Goal: Transaction & Acquisition: Book appointment/travel/reservation

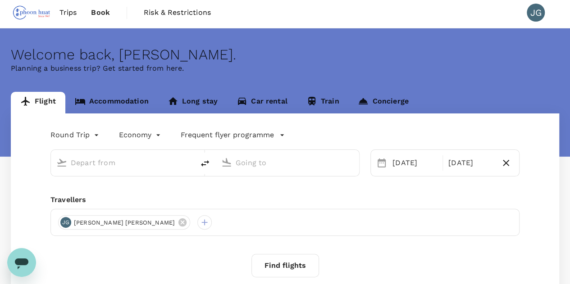
scroll to position [84, 0]
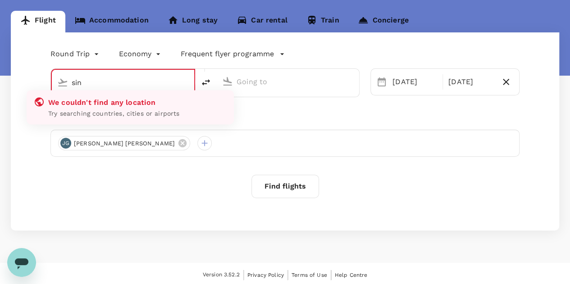
type input "Singapore Changi (SIN)"
type input "[GEOGRAPHIC_DATA], [GEOGRAPHIC_DATA] (any)"
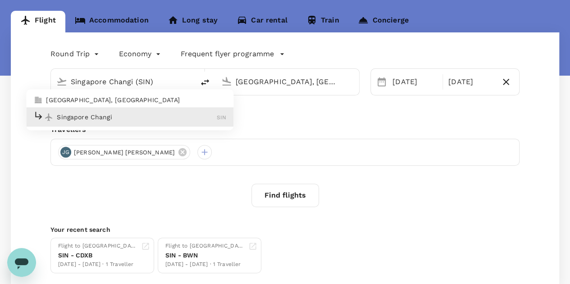
click at [113, 113] on p "Singapore Changi" at bounding box center [137, 117] width 160 height 9
type input "Singapore Changi (SIN)"
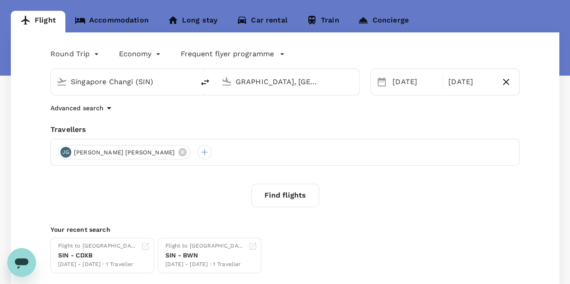
click at [324, 83] on input "[GEOGRAPHIC_DATA], [GEOGRAPHIC_DATA] (any)" at bounding box center [288, 82] width 104 height 14
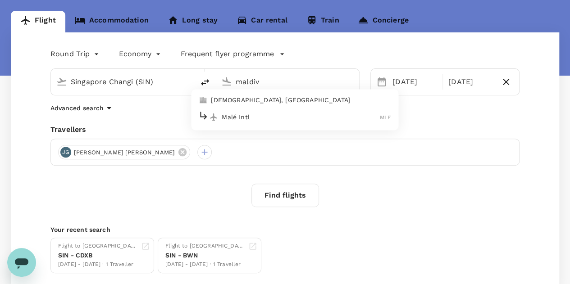
click at [302, 116] on p "Malé Intl" at bounding box center [301, 117] width 158 height 9
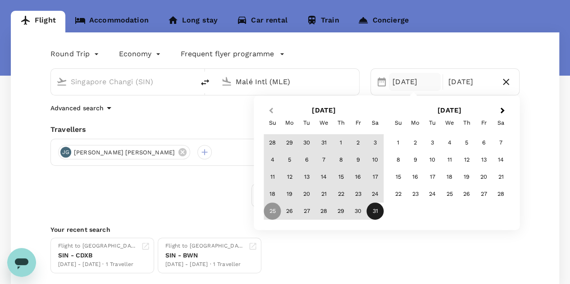
type input "Malé Intl (MLE)"
click at [271, 110] on span "Previous Month" at bounding box center [271, 111] width 0 height 10
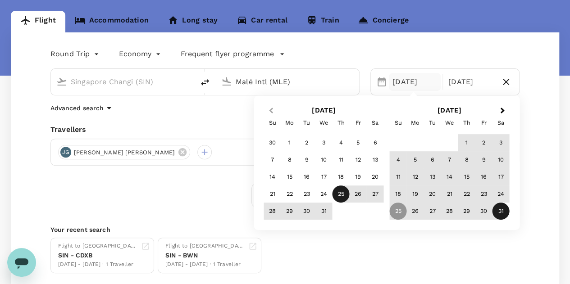
click at [271, 110] on span "Previous Month" at bounding box center [271, 111] width 0 height 10
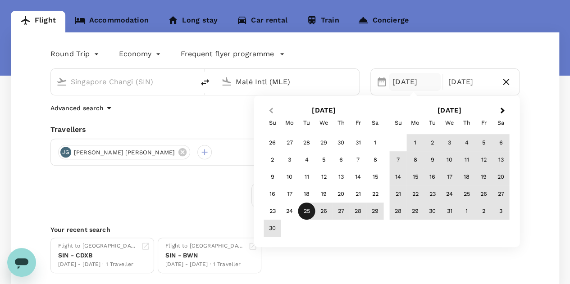
click at [271, 110] on span "Previous Month" at bounding box center [271, 111] width 0 height 10
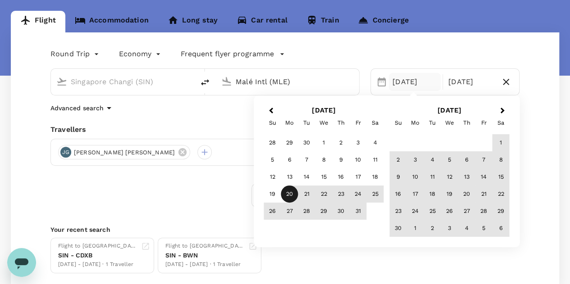
click at [286, 193] on div "20" at bounding box center [289, 194] width 17 height 17
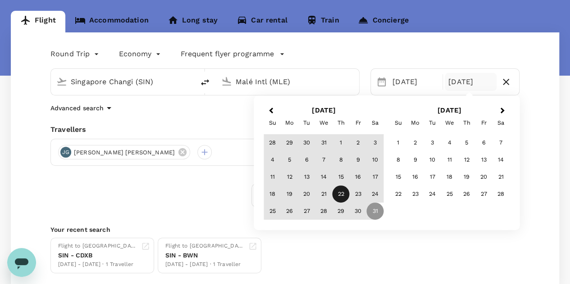
click at [336, 195] on div "22" at bounding box center [340, 194] width 17 height 17
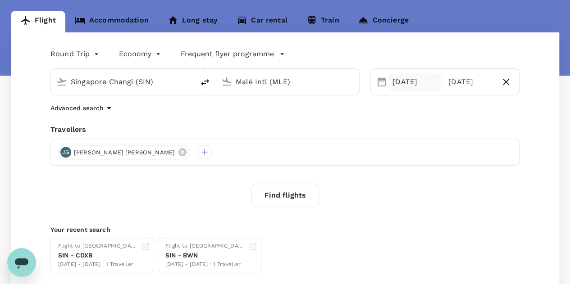
click at [401, 81] on div "[DATE]" at bounding box center [415, 82] width 52 height 18
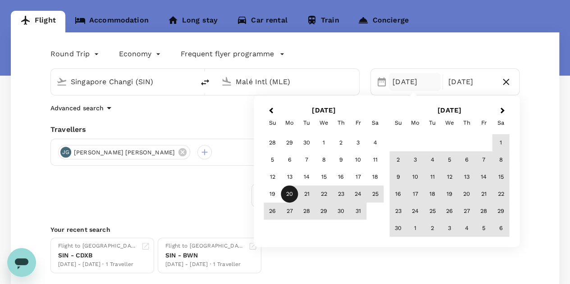
click at [401, 81] on div "[DATE]" at bounding box center [415, 82] width 52 height 18
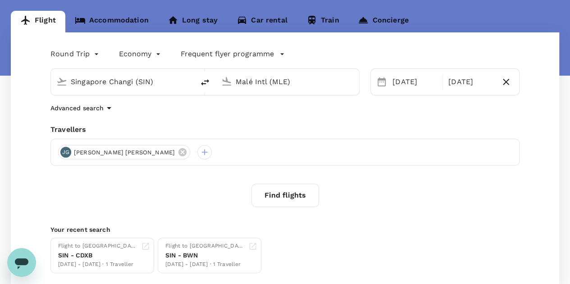
click at [209, 113] on div "Round Trip roundtrip Economy economy Frequent flyer programme Singapore Changi …" at bounding box center [285, 159] width 548 height 255
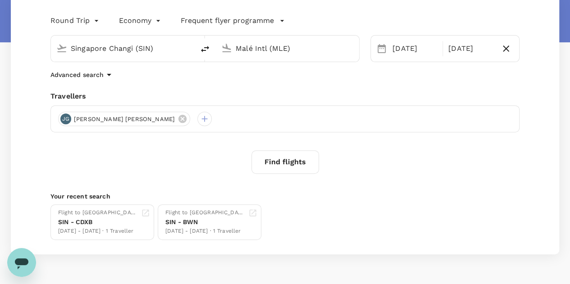
scroll to position [142, 0]
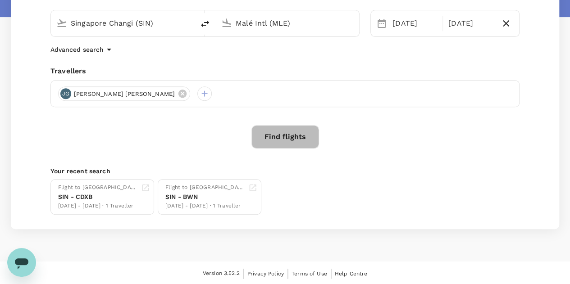
click at [294, 142] on button "Find flights" at bounding box center [285, 136] width 68 height 23
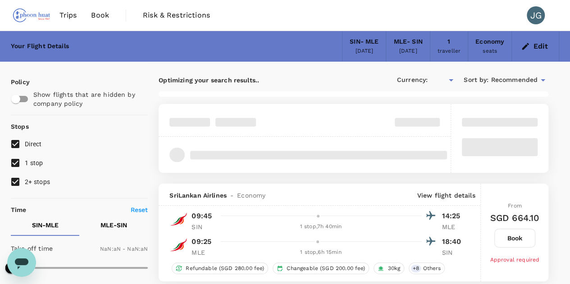
type input "SGD"
type input "1440"
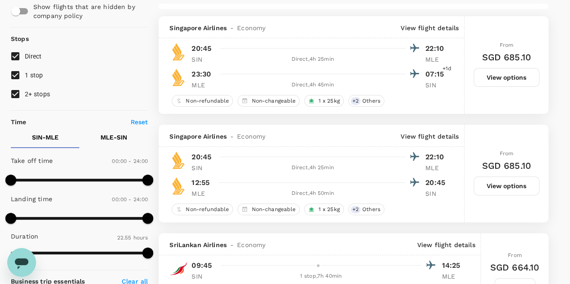
scroll to position [90, 0]
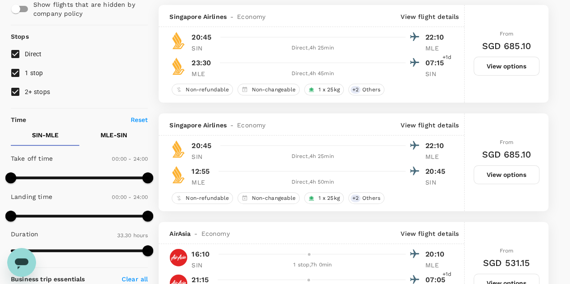
type input "2010"
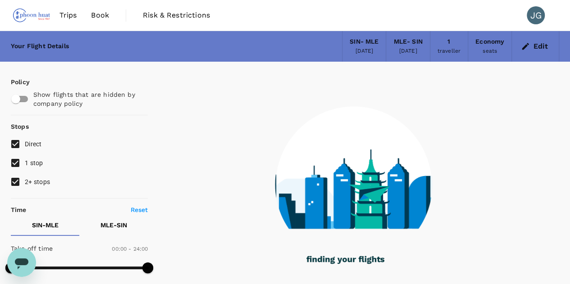
click at [34, 186] on span "2+ stops" at bounding box center [37, 182] width 25 height 11
click at [25, 186] on input "2+ stops" at bounding box center [15, 181] width 19 height 19
checkbox input "false"
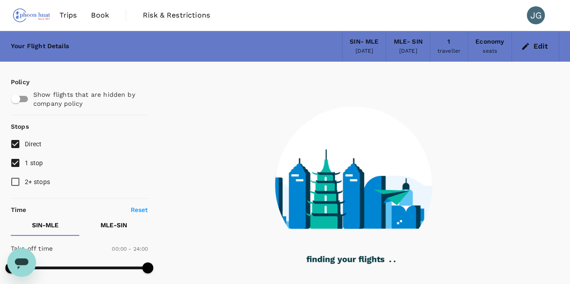
click at [37, 165] on span "1 stop" at bounding box center [34, 162] width 18 height 7
click at [25, 165] on input "1 stop" at bounding box center [15, 163] width 19 height 19
checkbox input "false"
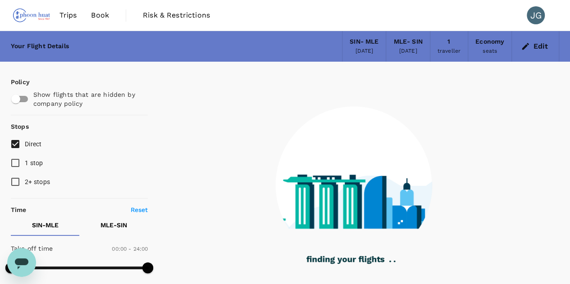
click at [409, 52] on div "[DATE]" at bounding box center [408, 51] width 18 height 9
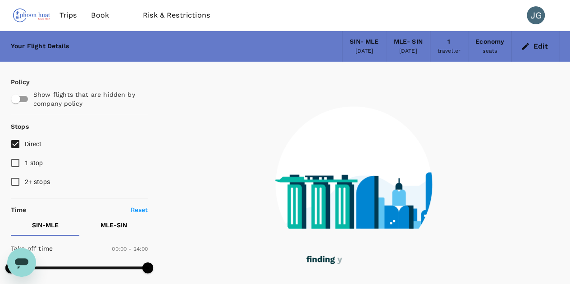
click at [396, 39] on div "MLE - SIN" at bounding box center [407, 42] width 29 height 10
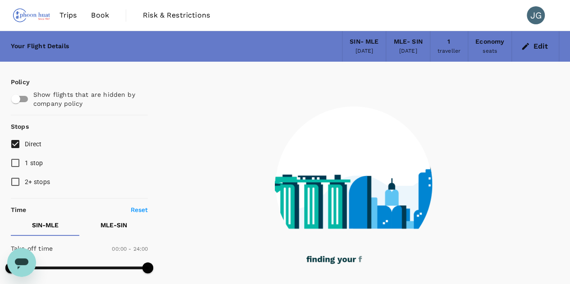
type input "1375"
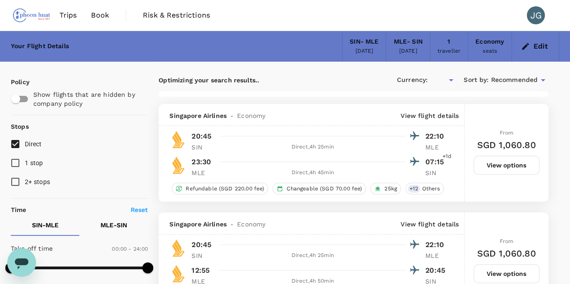
type input "SGD"
click at [525, 50] on icon "button" at bounding box center [525, 46] width 9 height 9
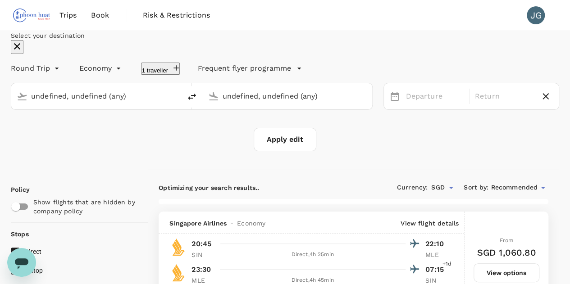
type input "Singapore Changi (SIN)"
type input "Malé Intl (MLE)"
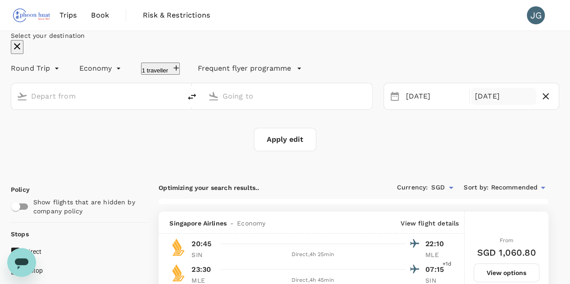
click at [471, 105] on div "[DATE]" at bounding box center [503, 97] width 65 height 18
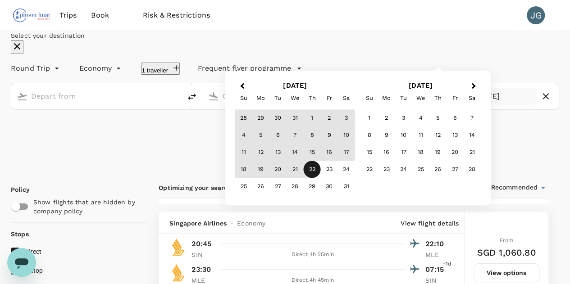
type input "Singapore Changi (SIN)"
type input "Malé Intl (MLE)"
click at [242, 91] on span "Previous Month" at bounding box center [242, 86] width 0 height 10
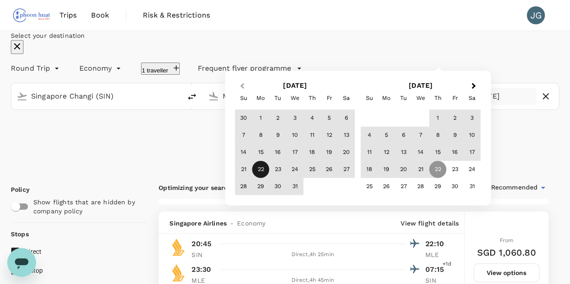
click at [242, 91] on span "Previous Month" at bounding box center [242, 86] width 0 height 10
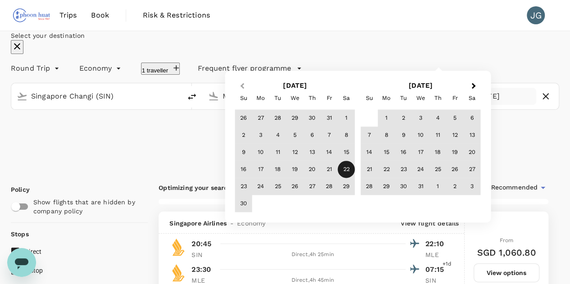
click at [242, 91] on span "Previous Month" at bounding box center [242, 86] width 0 height 10
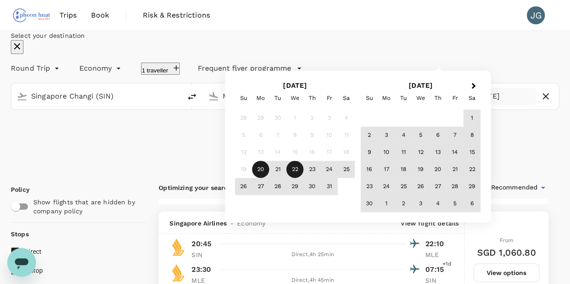
click at [303, 178] on div "22" at bounding box center [294, 169] width 17 height 17
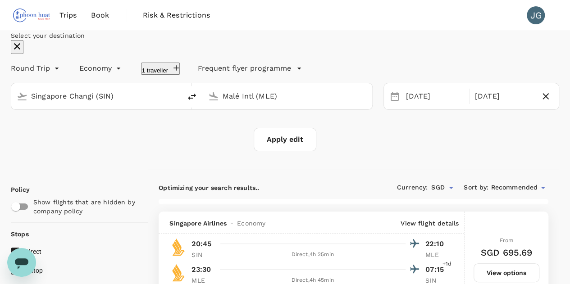
click at [306, 151] on button "Apply edit" at bounding box center [285, 139] width 63 height 23
checkbox input "false"
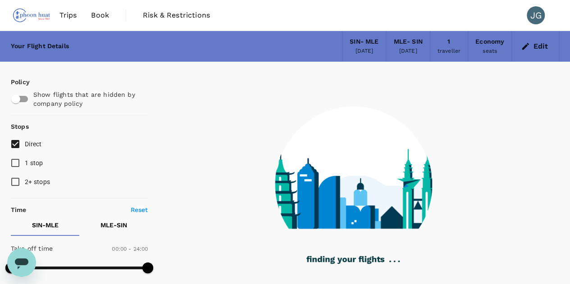
type input "1375"
checkbox input "true"
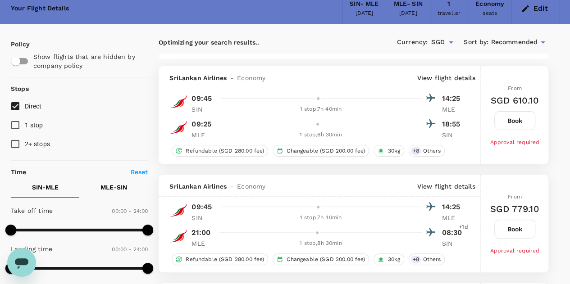
scroll to position [90, 0]
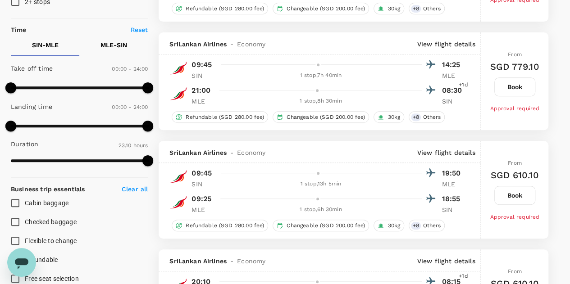
type input "1390"
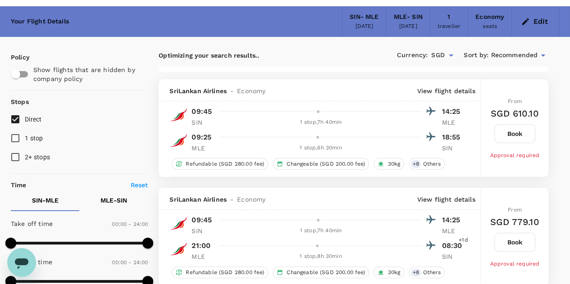
scroll to position [0, 0]
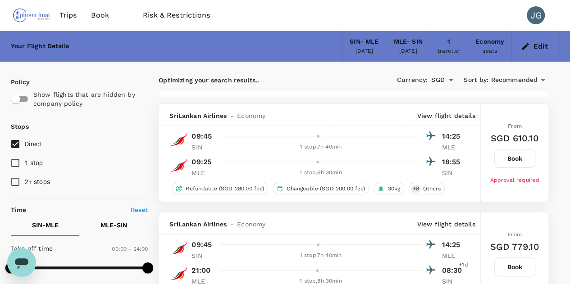
click at [34, 145] on span "Direct" at bounding box center [33, 143] width 17 height 7
click at [25, 145] on input "Direct" at bounding box center [15, 144] width 19 height 19
click at [31, 143] on span "Direct" at bounding box center [33, 143] width 17 height 7
click at [25, 143] on input "Direct" at bounding box center [15, 144] width 19 height 19
checkbox input "true"
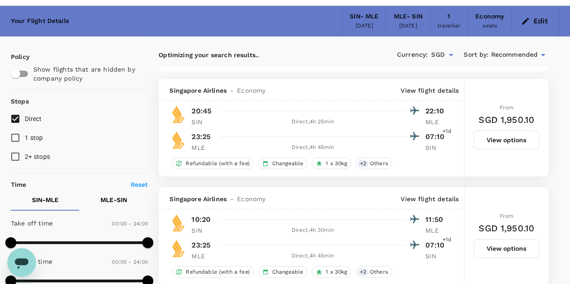
scroll to position [45, 0]
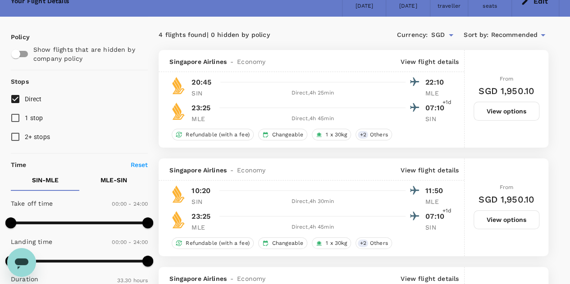
type input "2010"
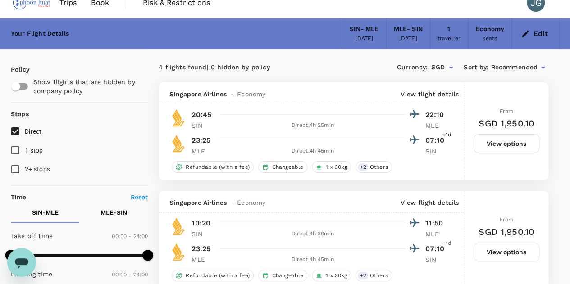
scroll to position [0, 0]
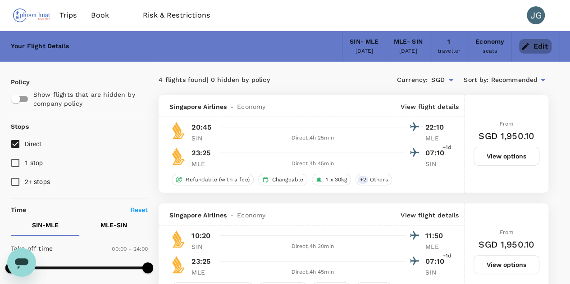
click at [541, 51] on button "Edit" at bounding box center [535, 46] width 32 height 14
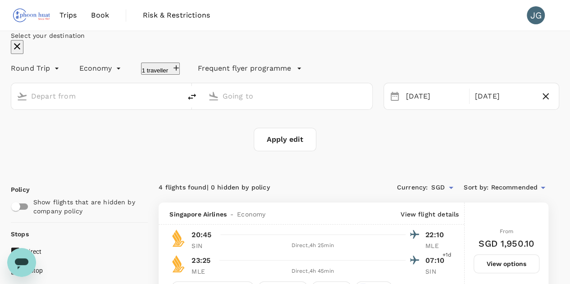
type input "Singapore Changi (SIN)"
type input "Malé Intl (MLE)"
click at [406, 105] on div "[DATE]" at bounding box center [434, 97] width 65 height 18
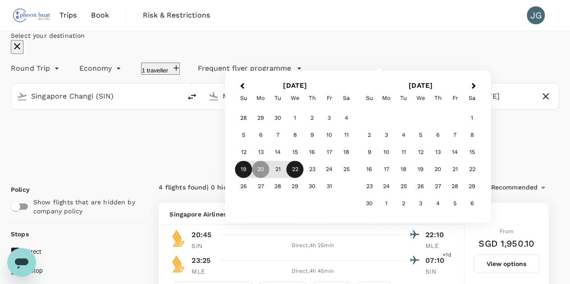
click at [252, 178] on div "19" at bounding box center [243, 169] width 17 height 17
click at [321, 178] on div "23" at bounding box center [311, 169] width 17 height 17
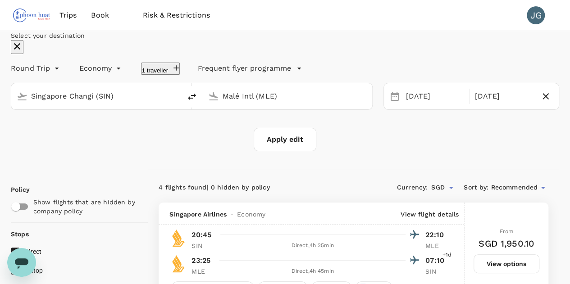
click at [282, 151] on button "Apply edit" at bounding box center [285, 139] width 63 height 23
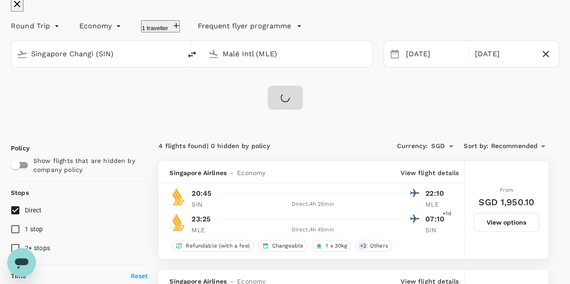
scroll to position [135, 0]
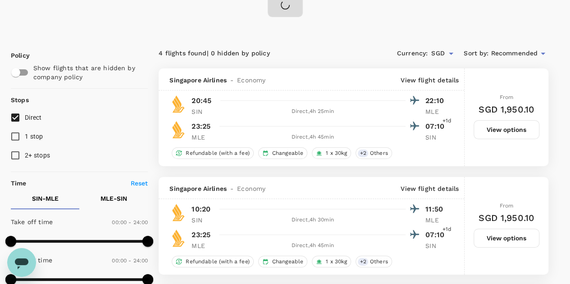
checkbox input "false"
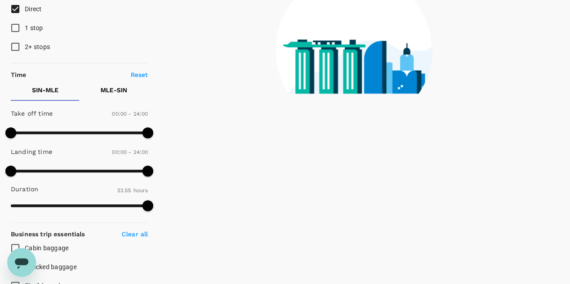
type input "1375"
checkbox input "true"
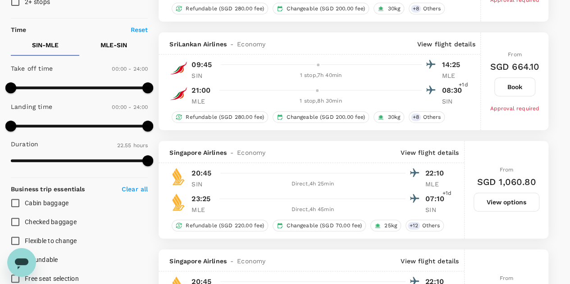
scroll to position [270, 0]
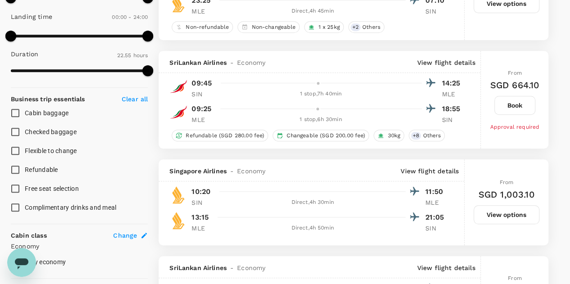
type input "2010"
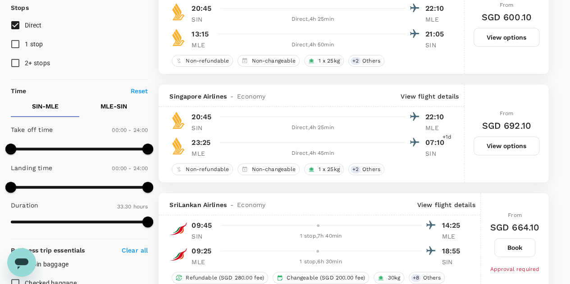
scroll to position [135, 0]
